Goal: Download file/media: Download file/media

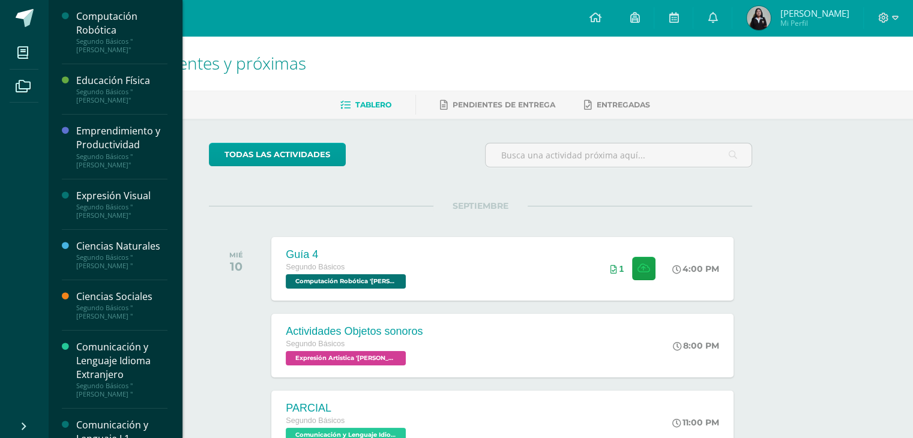
click at [142, 160] on div "Segundo Básicos "[PERSON_NAME]"" at bounding box center [121, 160] width 91 height 17
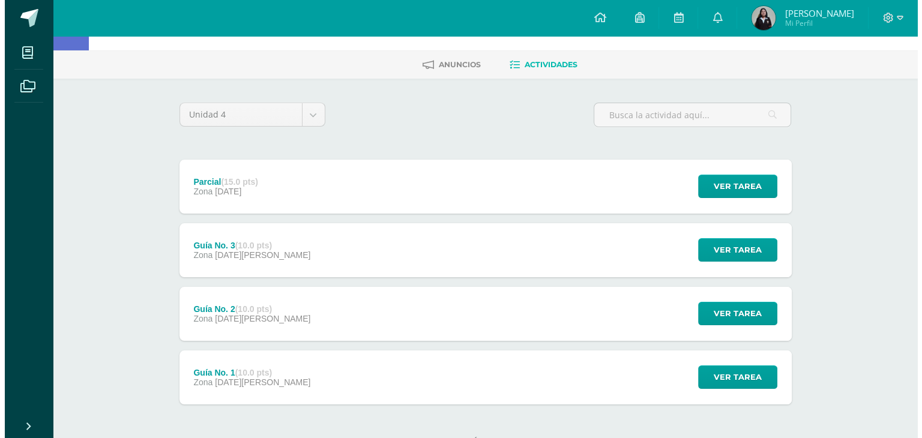
scroll to position [60, 0]
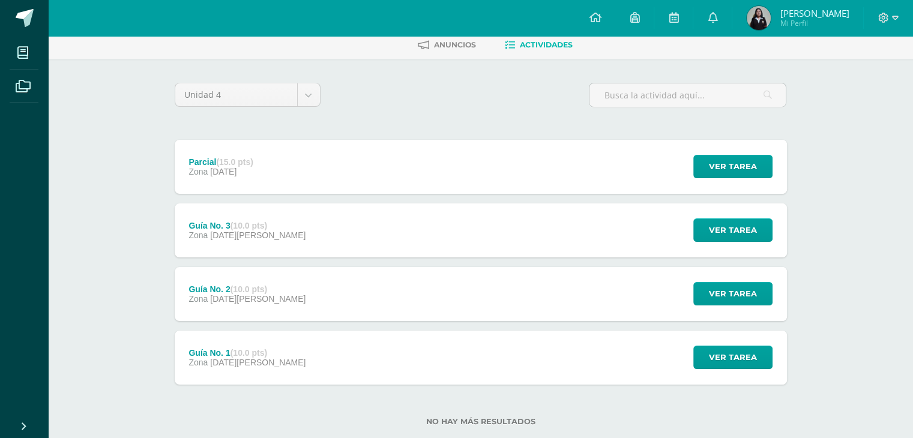
click at [294, 225] on div "Guía No. 3 (10.0 pts) Zona [DATE][PERSON_NAME] Ver tarea Guía No. 3 Emprendimie…" at bounding box center [481, 231] width 612 height 54
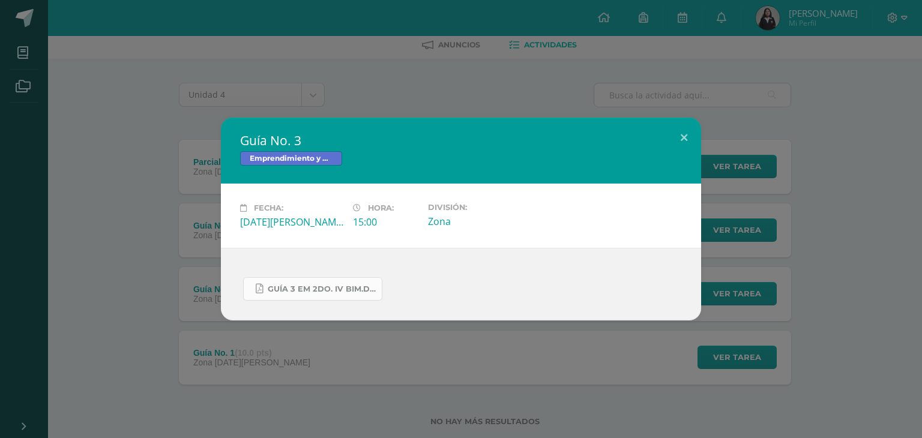
click at [303, 292] on span "GUÍA 3 EM 2DO. IV BIM.docx.pdf" at bounding box center [322, 290] width 108 height 10
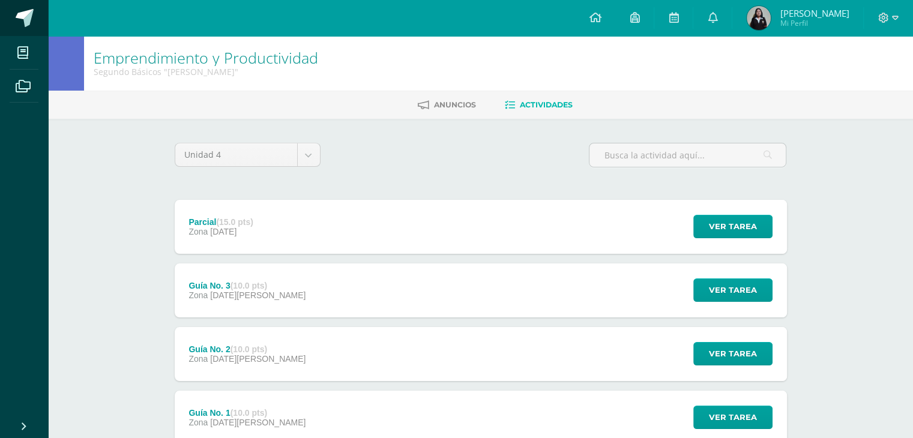
click at [22, 32] on link at bounding box center [24, 18] width 48 height 36
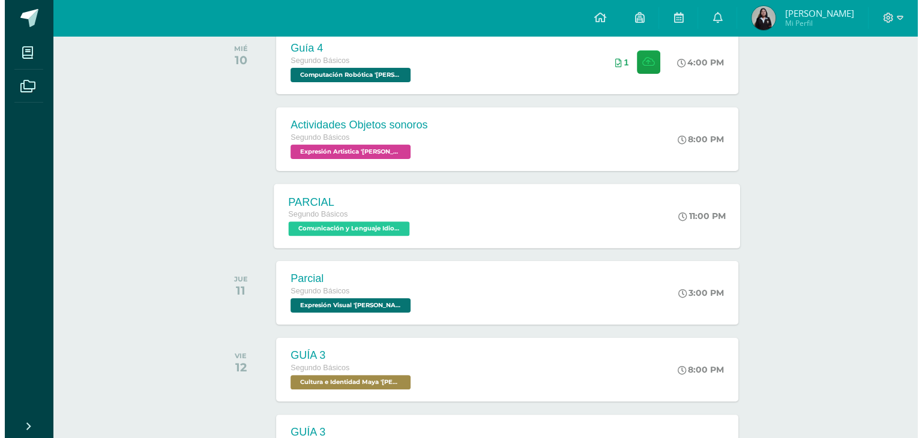
scroll to position [300, 0]
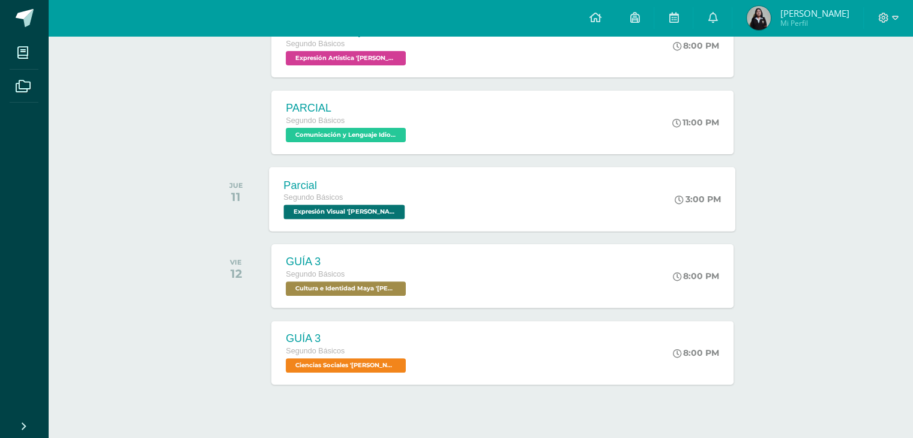
click at [405, 202] on div "Segundo Básicos" at bounding box center [346, 198] width 124 height 13
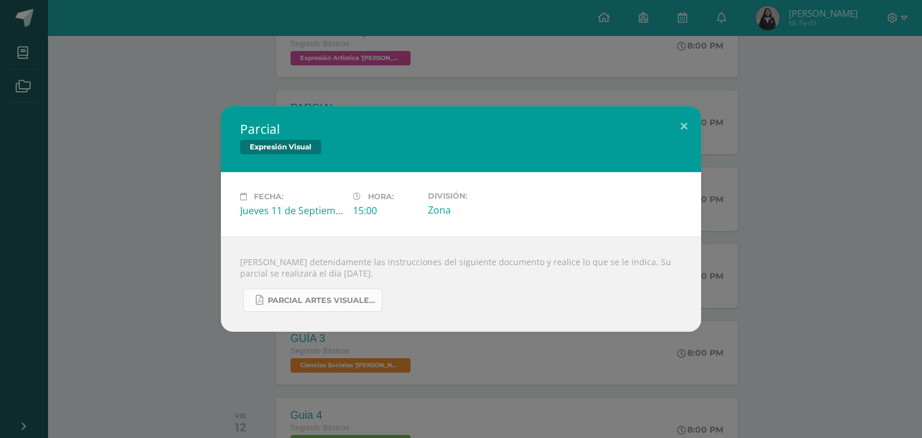
click at [346, 297] on span "PARCIAL ARTES VISUALES. IV BIM.docx.pdf" at bounding box center [322, 301] width 108 height 10
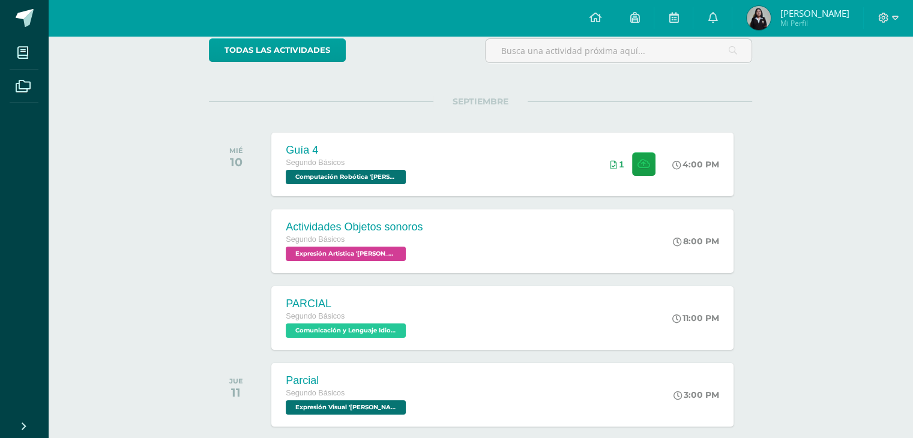
scroll to position [180, 0]
